Goal: Information Seeking & Learning: Learn about a topic

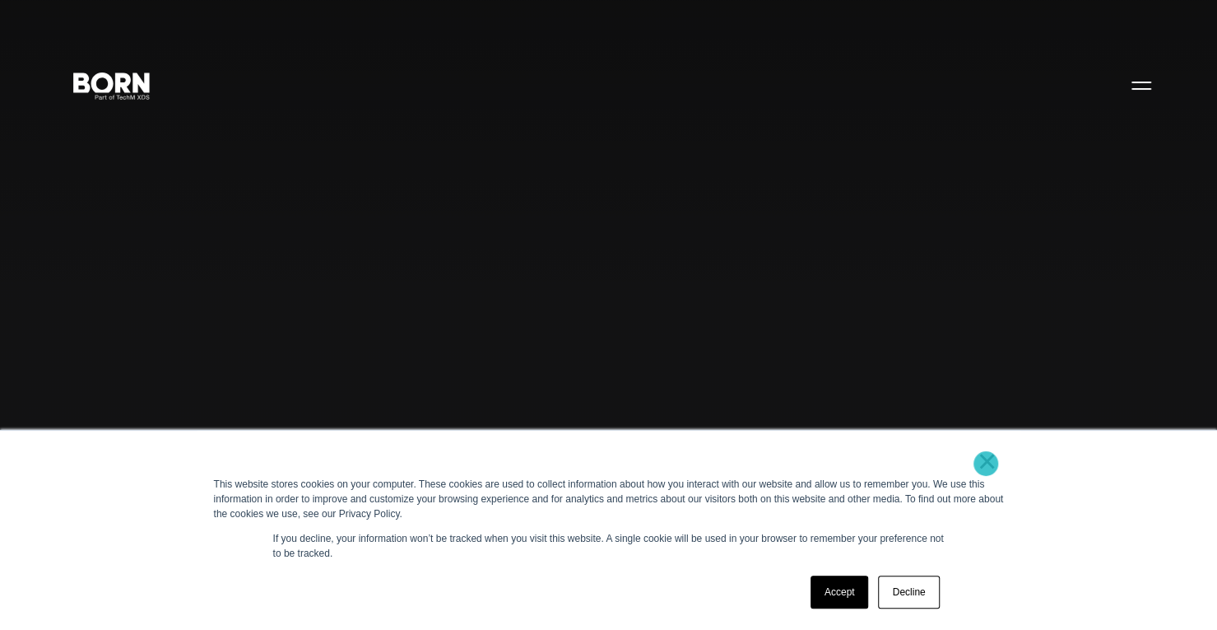
click at [986, 463] on link "×" at bounding box center [988, 460] width 20 height 15
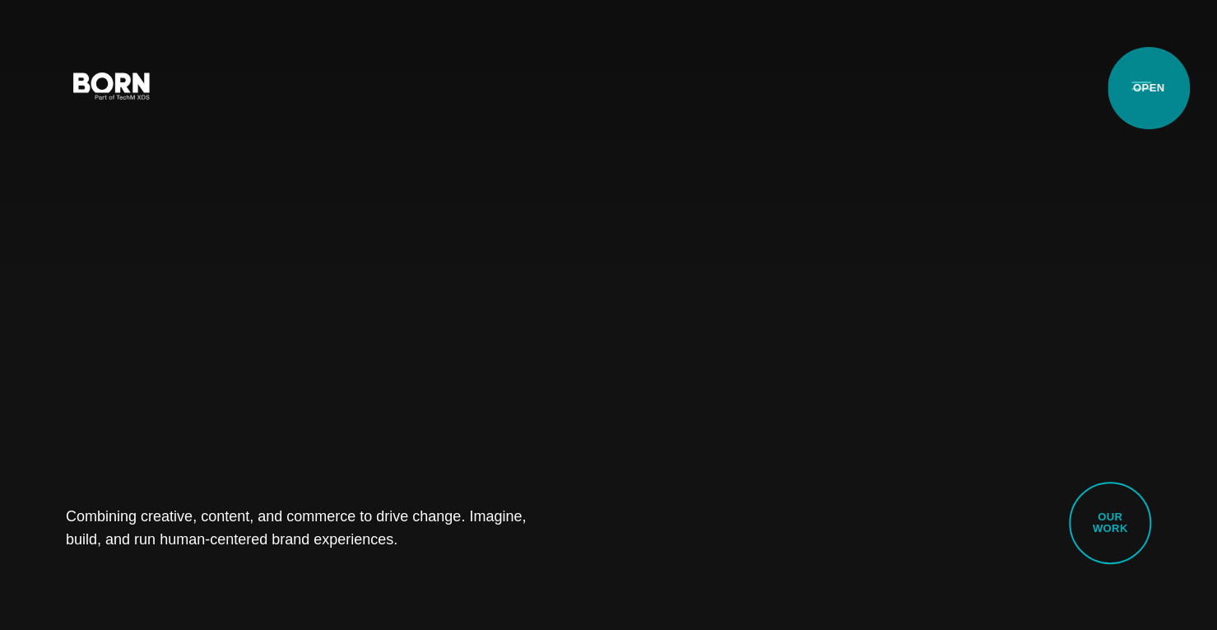
click at [1149, 88] on button "Primary Menu" at bounding box center [1141, 84] width 39 height 35
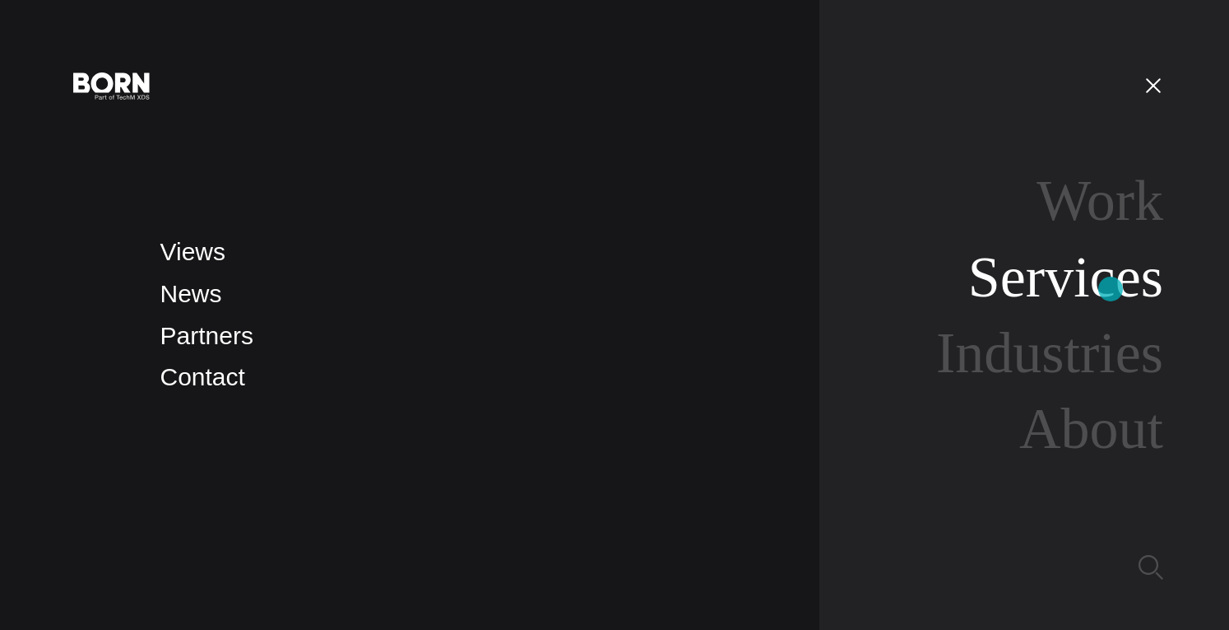
click at [1111, 289] on link "Services" at bounding box center [1066, 276] width 195 height 63
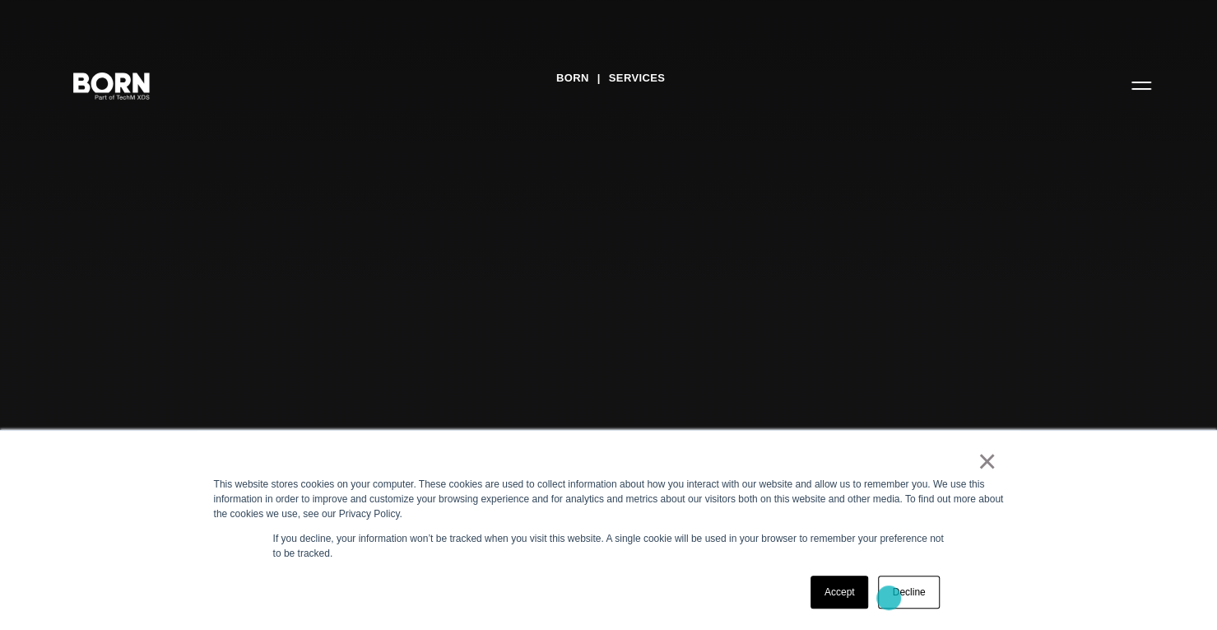
click at [898, 588] on link "Decline" at bounding box center [908, 591] width 61 height 33
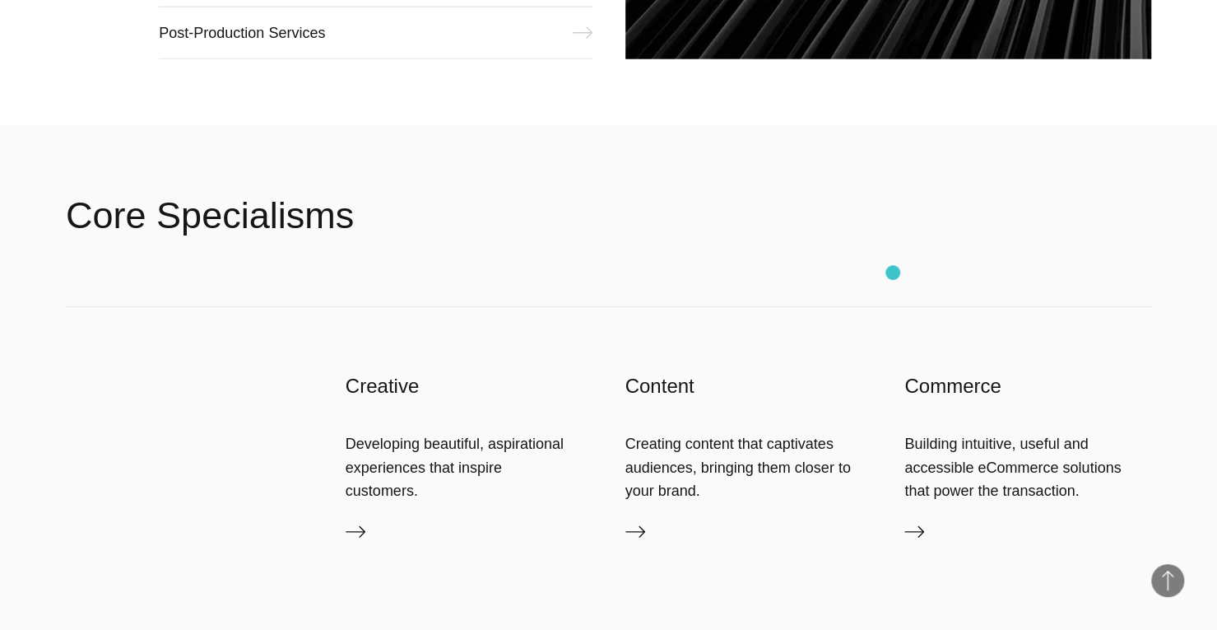
scroll to position [2304, 0]
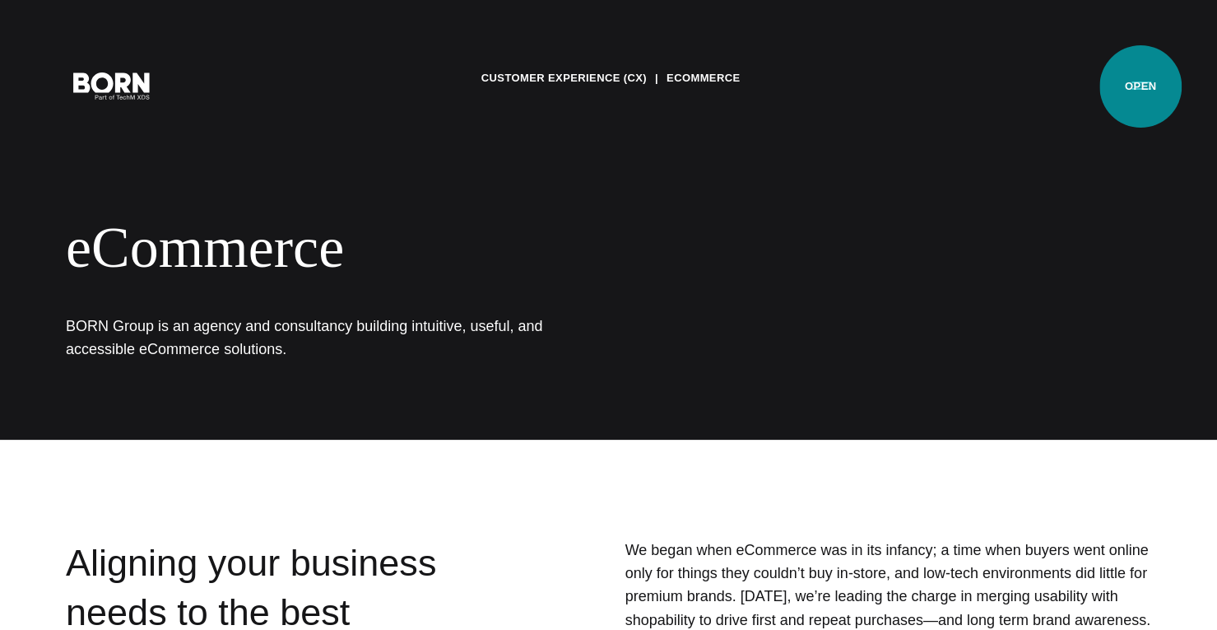
click at [1141, 86] on button "Primary Menu" at bounding box center [1141, 84] width 39 height 35
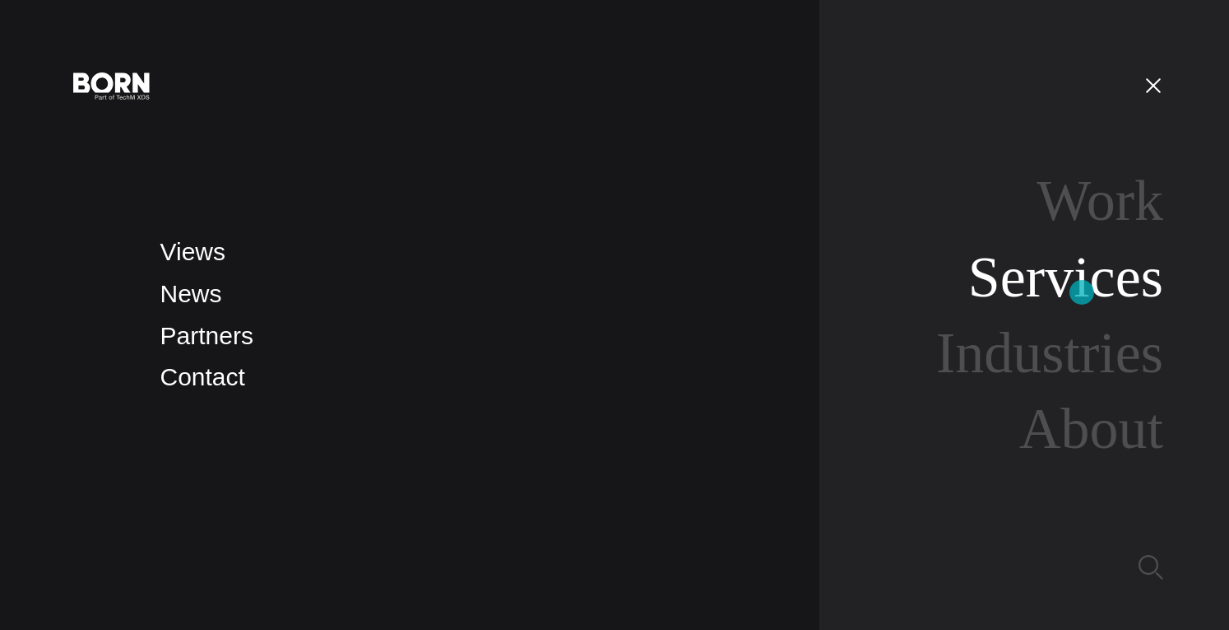
click at [1082, 292] on link "Services" at bounding box center [1066, 276] width 195 height 63
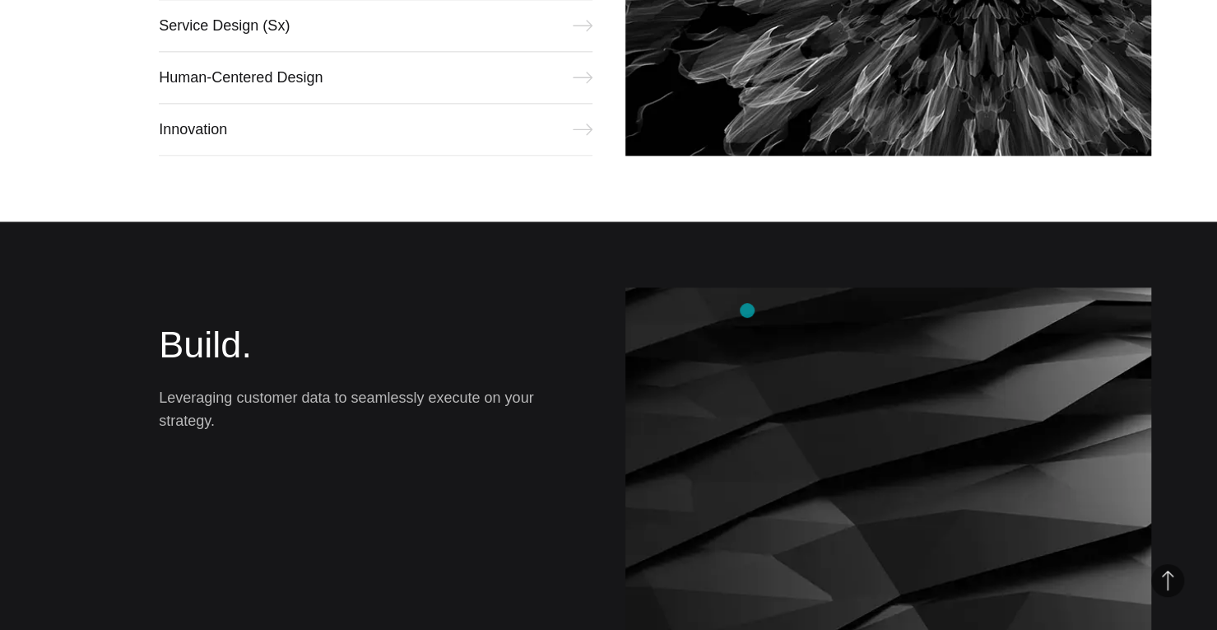
scroll to position [1152, 0]
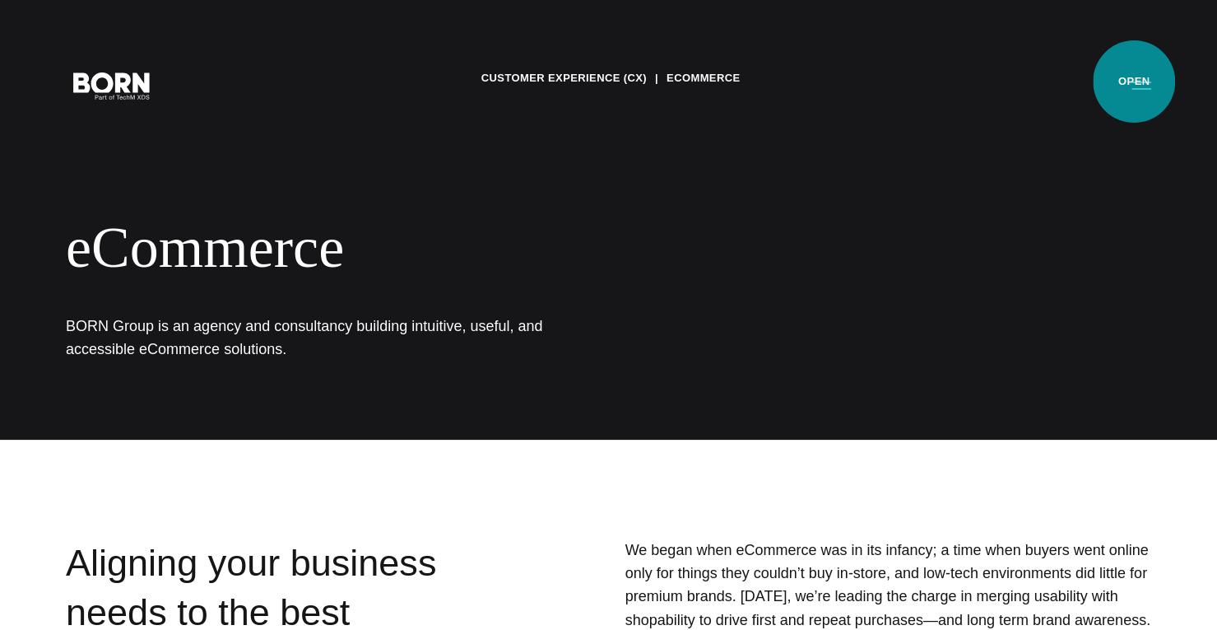
click at [1134, 81] on button "Primary Menu" at bounding box center [1141, 84] width 39 height 35
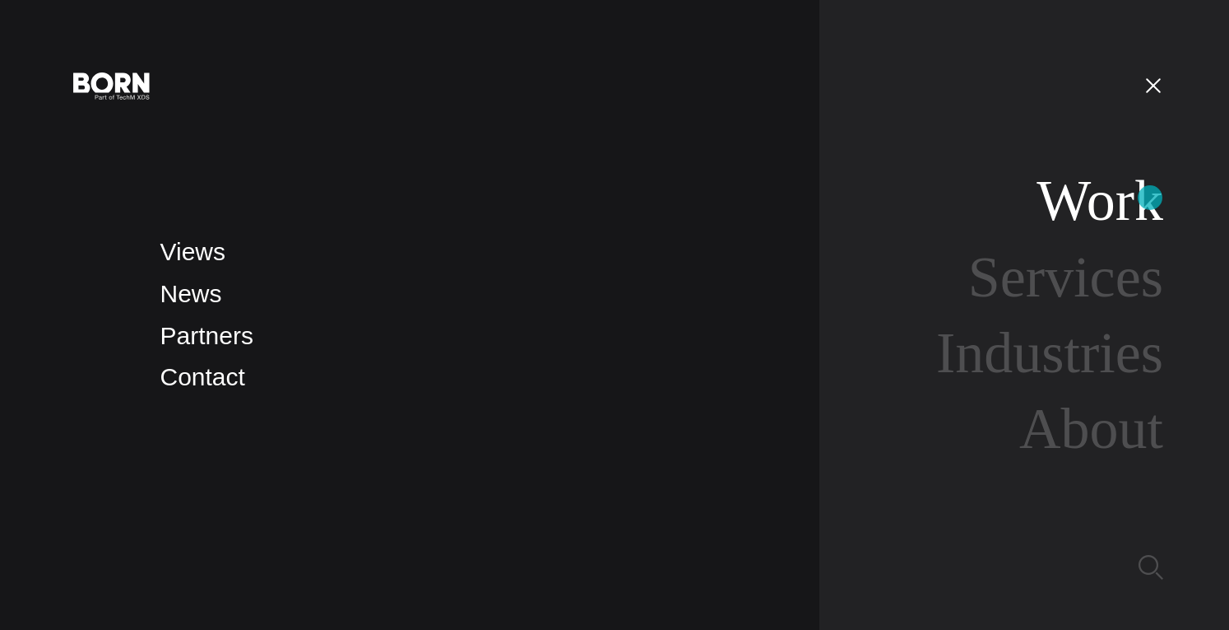
click at [1139, 202] on link "Work" at bounding box center [1100, 200] width 127 height 63
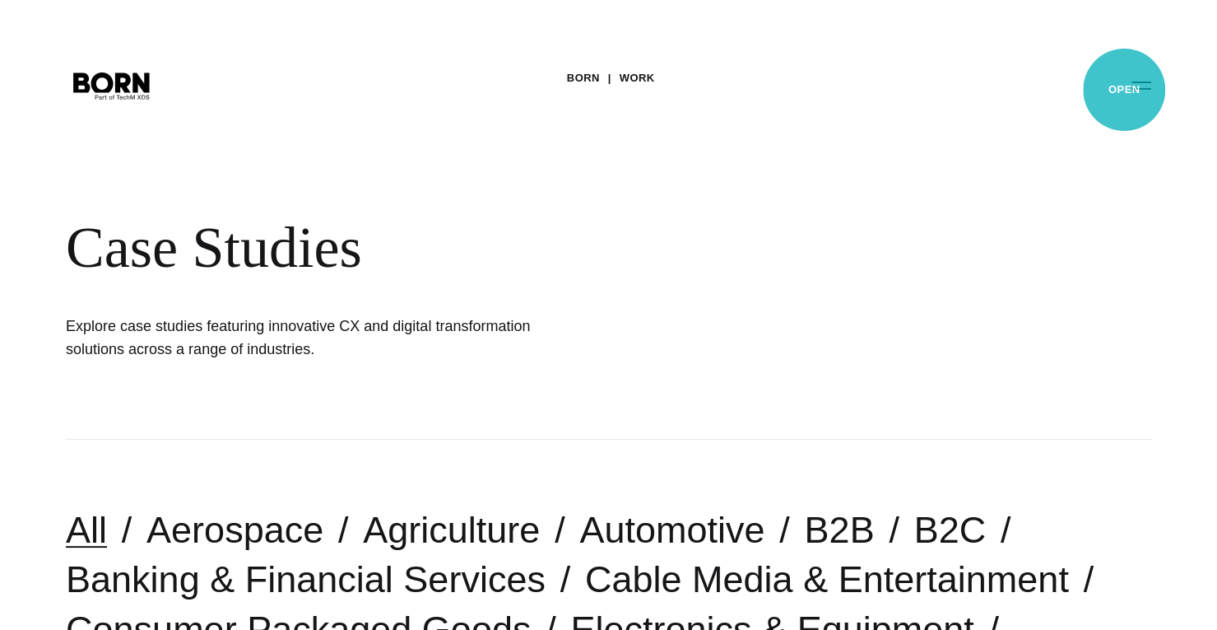
click at [1127, 88] on button "Primary Menu" at bounding box center [1141, 84] width 39 height 35
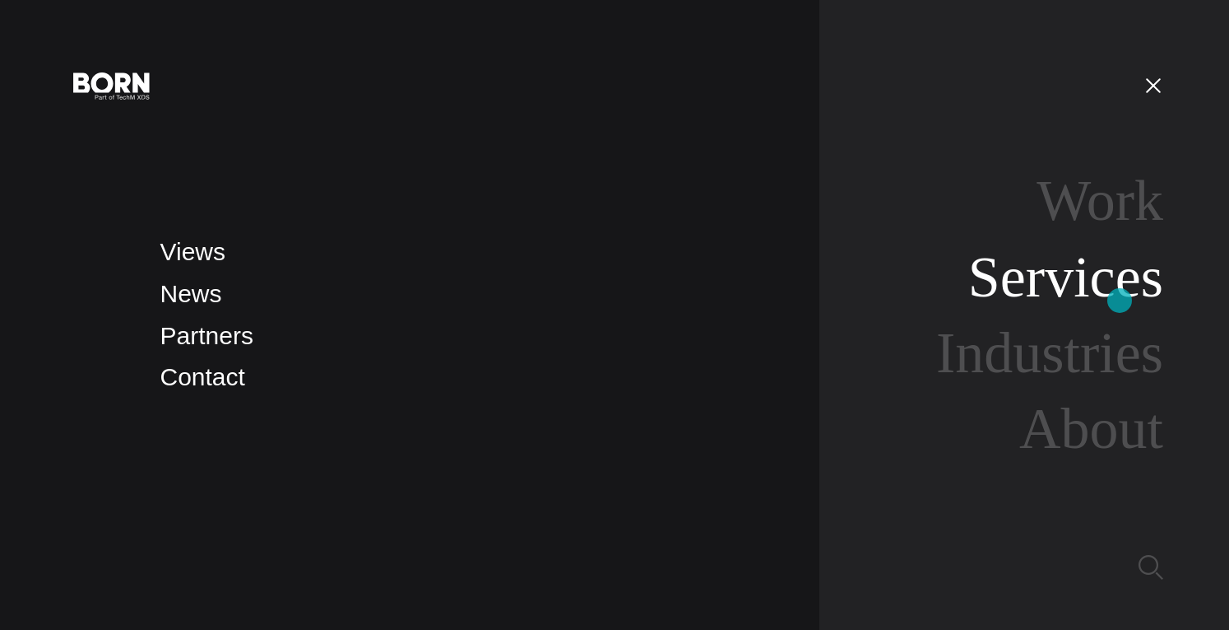
click at [1117, 300] on link "Services" at bounding box center [1066, 276] width 195 height 63
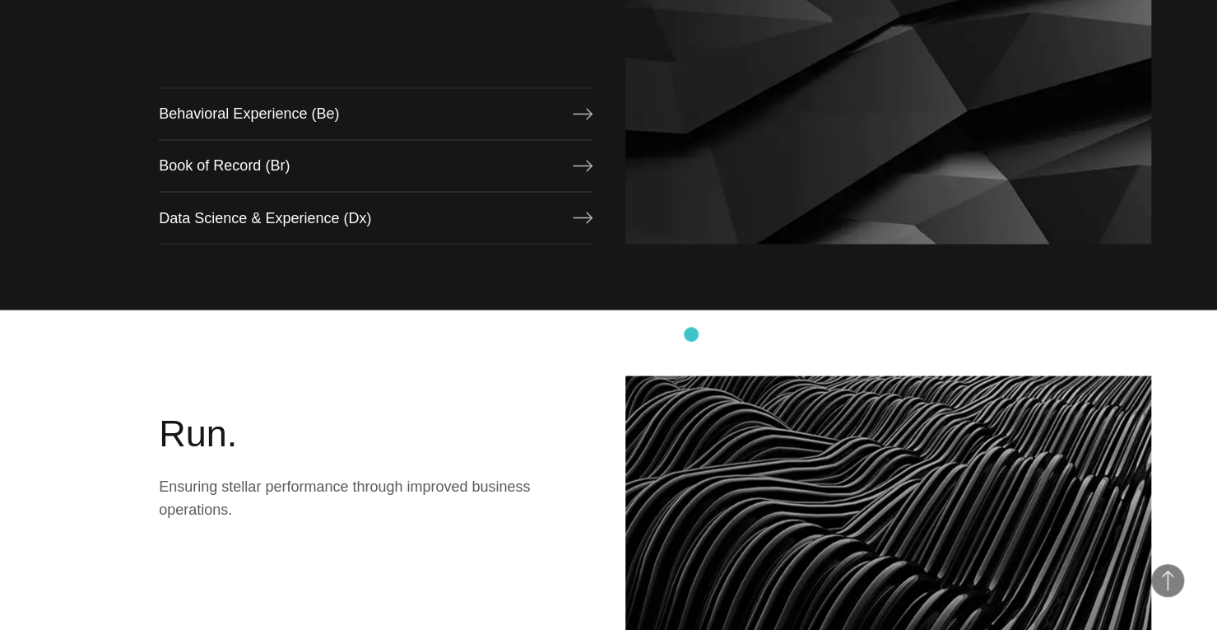
scroll to position [1810, 0]
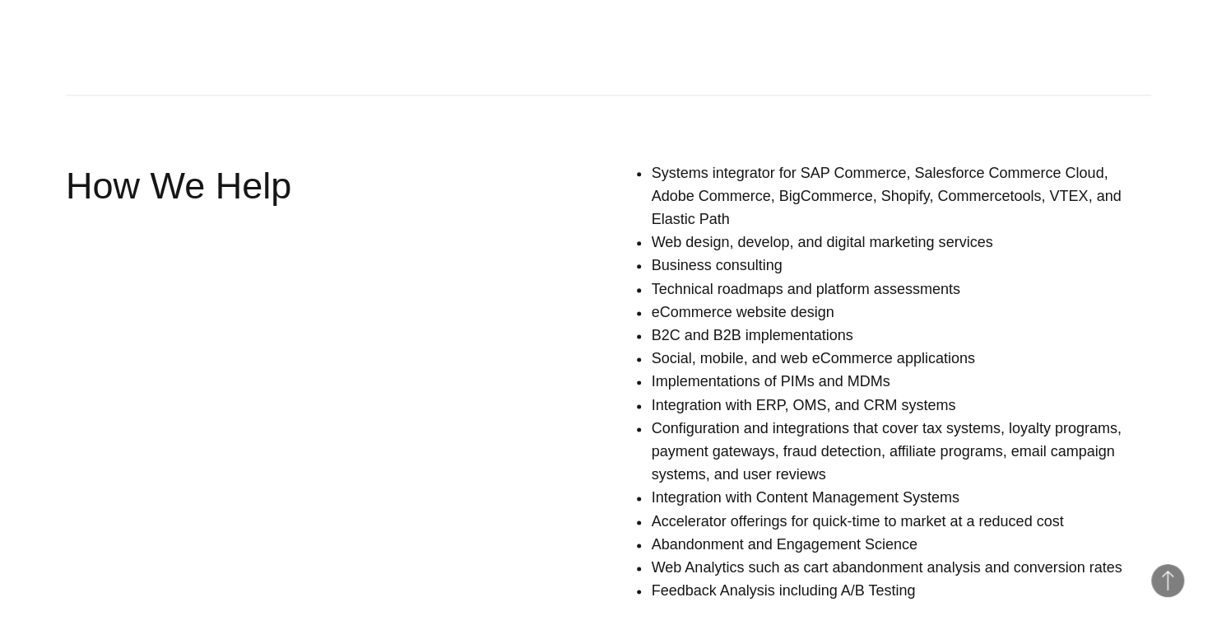
scroll to position [1152, 0]
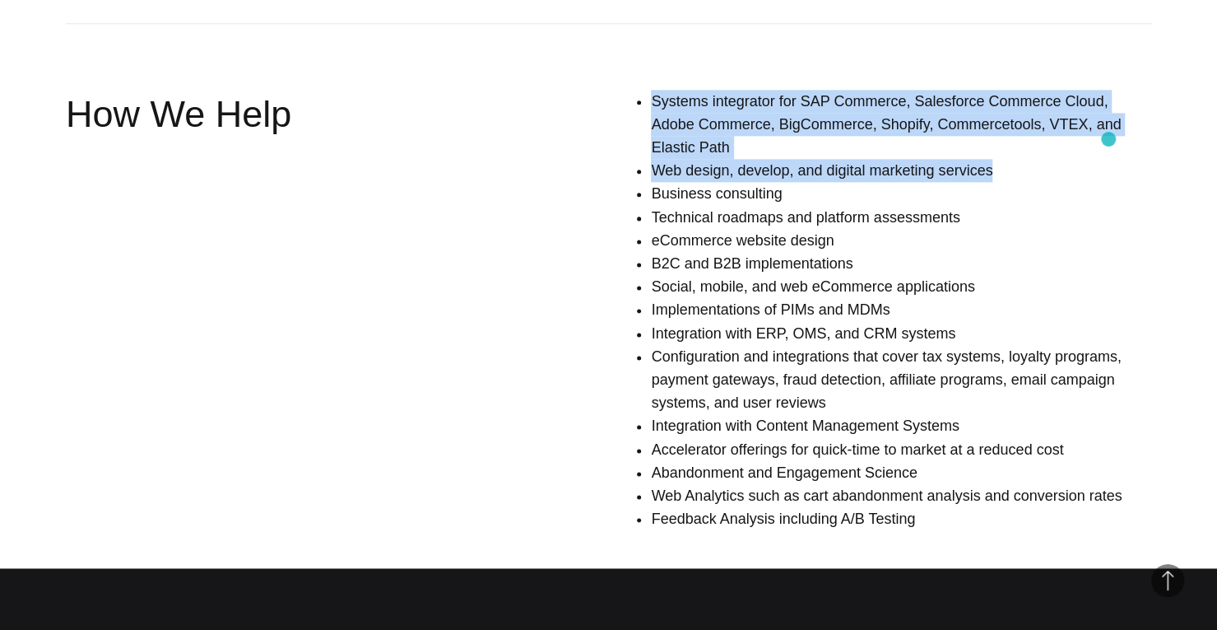
drag, startPoint x: 644, startPoint y: 109, endPoint x: 1108, endPoint y: 139, distance: 465.9
click at [1108, 139] on div "Systems integrator for SAP Commerce, Salesforce Commerce Cloud, Adobe Commerce,…" at bounding box center [842, 317] width 620 height 454
